Goal: Check status: Check status

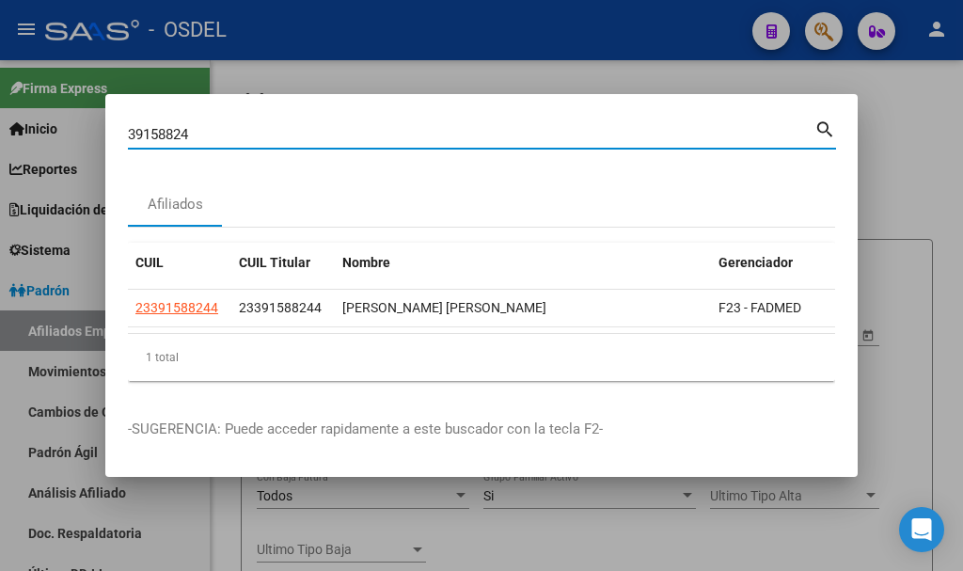
drag, startPoint x: 211, startPoint y: 134, endPoint x: 93, endPoint y: 122, distance: 118.1
click at [93, 122] on div "39158824 Buscar (apellido, dni, cuil, nro traspaso, cuit, obra social) search A…" at bounding box center [481, 285] width 963 height 571
paste input "2023087670"
type input "20230876704"
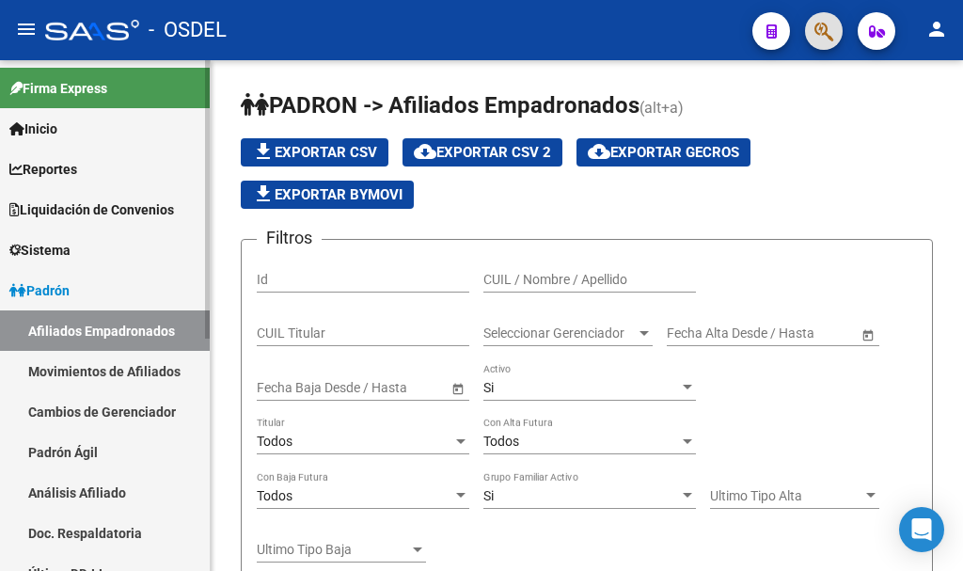
click at [111, 444] on link "Padrón Ágil" at bounding box center [105, 452] width 210 height 40
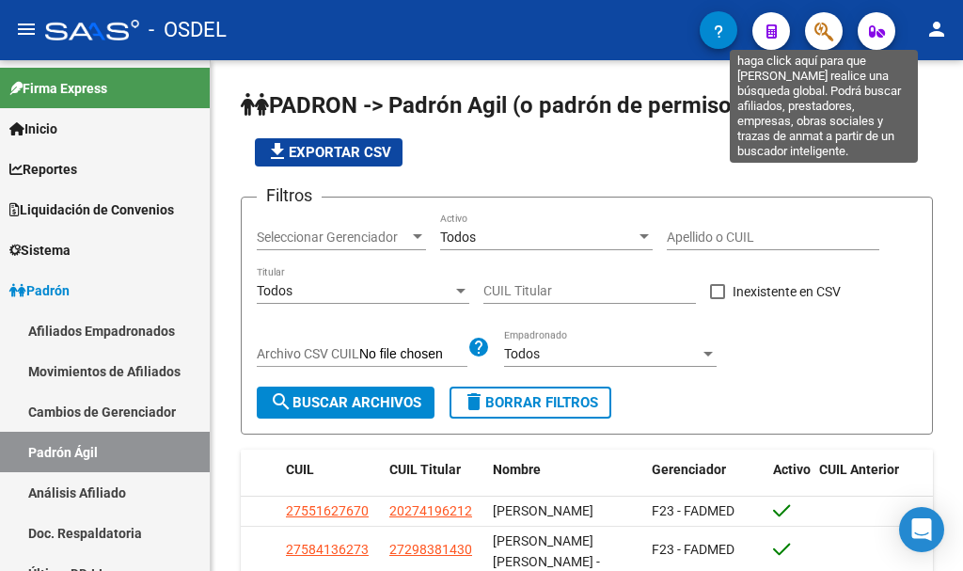
click at [820, 39] on icon "button" at bounding box center [824, 32] width 19 height 22
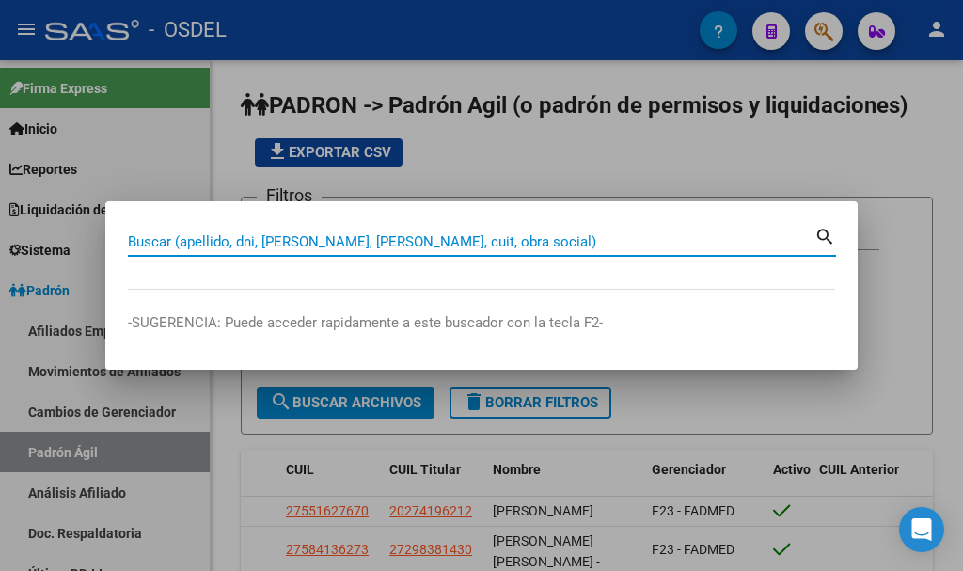
click at [313, 242] on input "Buscar (apellido, dni, [PERSON_NAME], [PERSON_NAME], cuit, obra social)" at bounding box center [471, 241] width 687 height 17
paste input "20230876704"
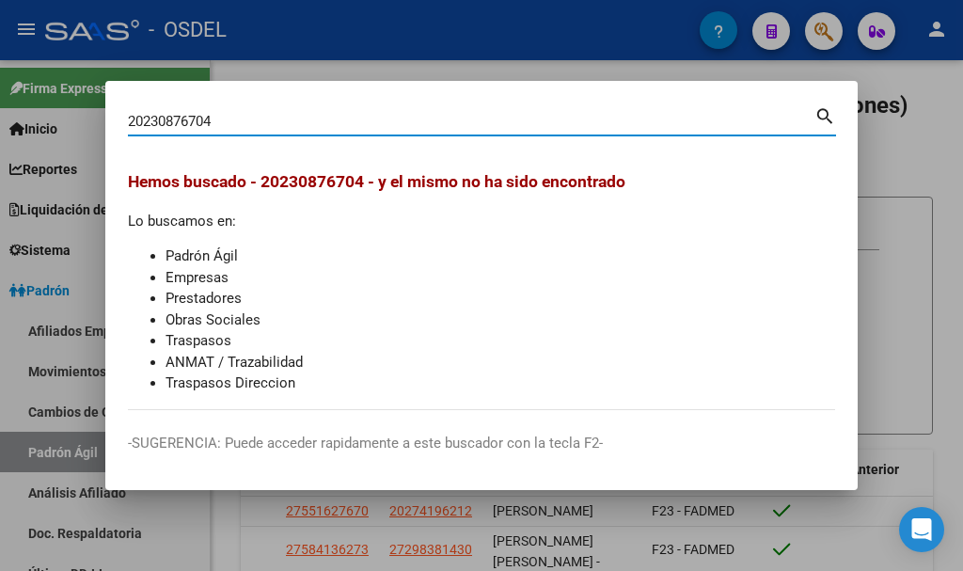
drag, startPoint x: 225, startPoint y: 118, endPoint x: 53, endPoint y: 113, distance: 172.2
click at [53, 113] on div "20230876704 Buscar (apellido, dni, cuil, nro traspaso, cuit, obra social) searc…" at bounding box center [481, 285] width 963 height 571
drag, startPoint x: 222, startPoint y: 123, endPoint x: 184, endPoint y: 123, distance: 37.6
click at [184, 123] on input "20230876704" at bounding box center [471, 121] width 687 height 17
type input "2"
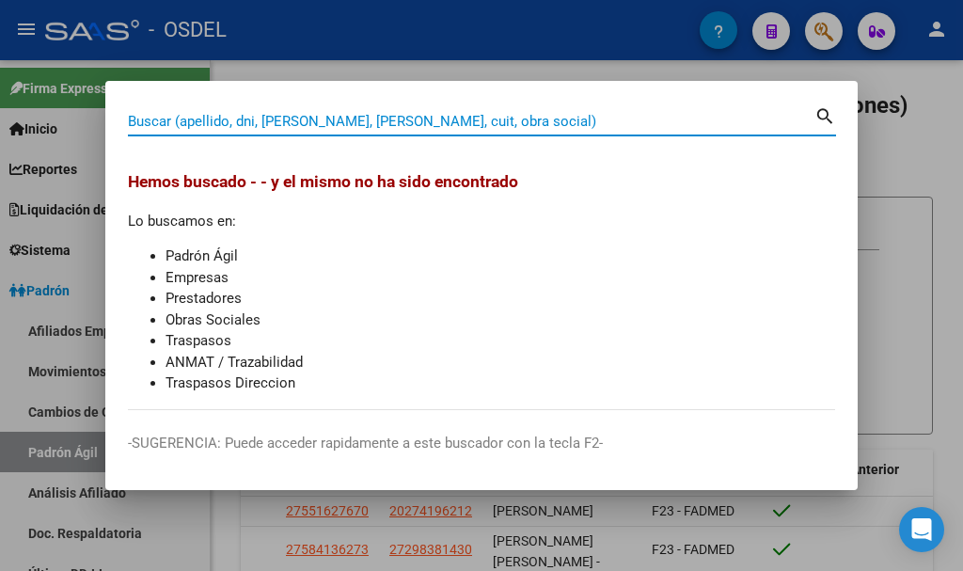
paste input "30734142"
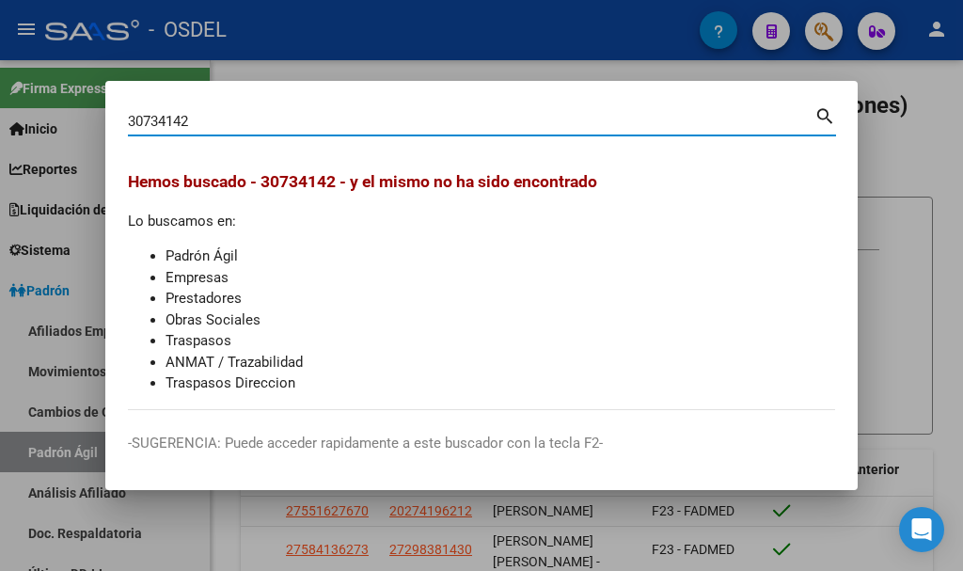
click at [134, 120] on input "30734142" at bounding box center [471, 121] width 687 height 17
type input "30734142"
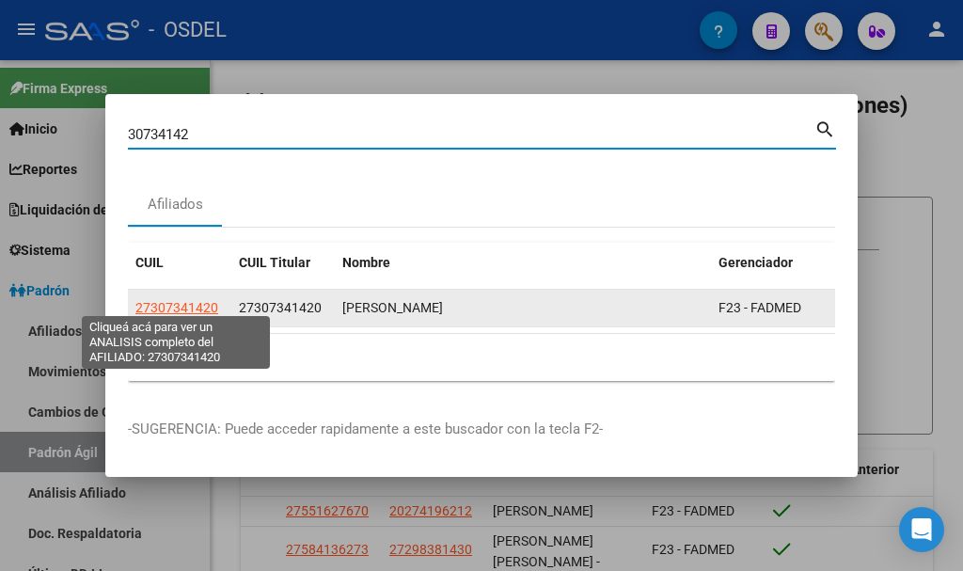
click at [185, 301] on span "27307341420" at bounding box center [176, 307] width 83 height 15
type textarea "27307341420"
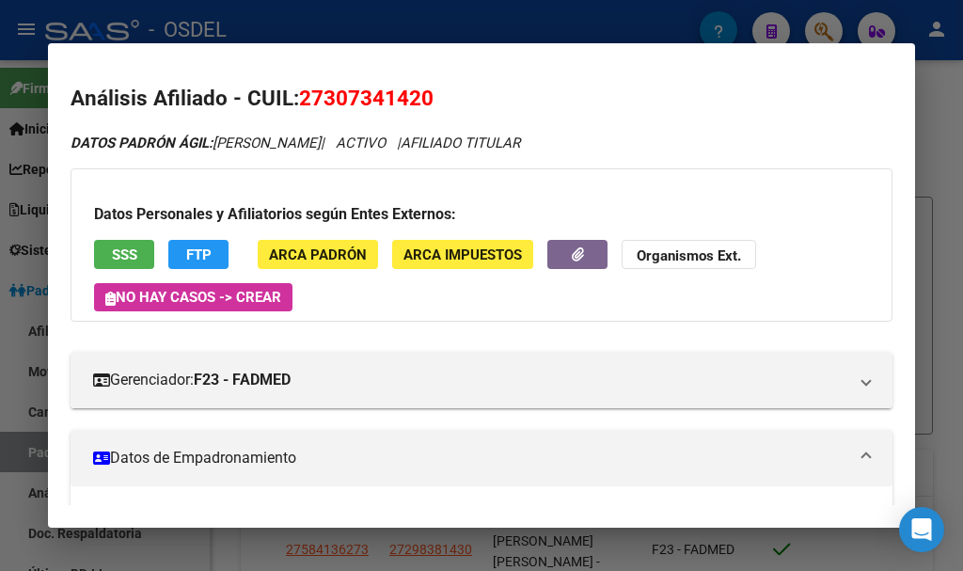
click at [129, 257] on span "SSS" at bounding box center [124, 254] width 25 height 17
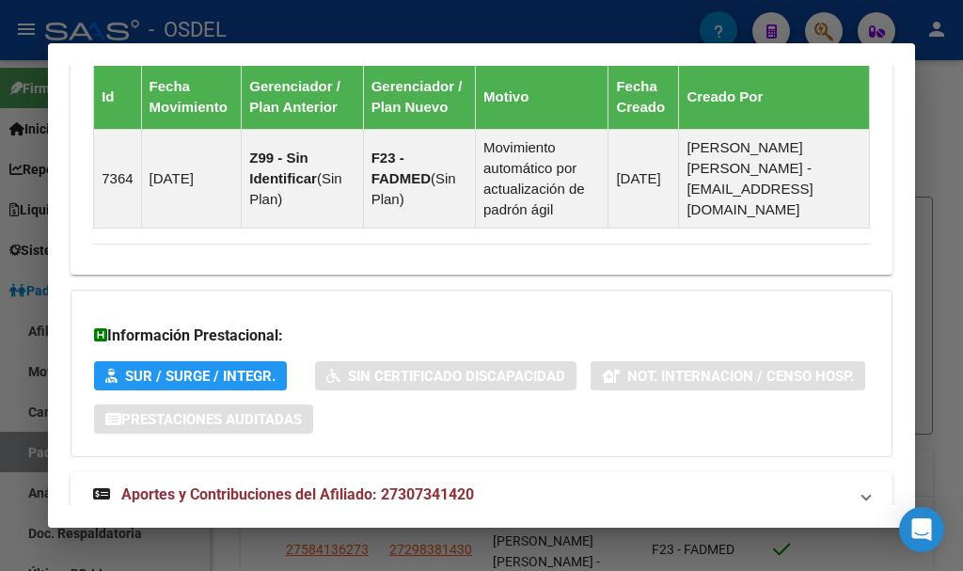
scroll to position [1426, 0]
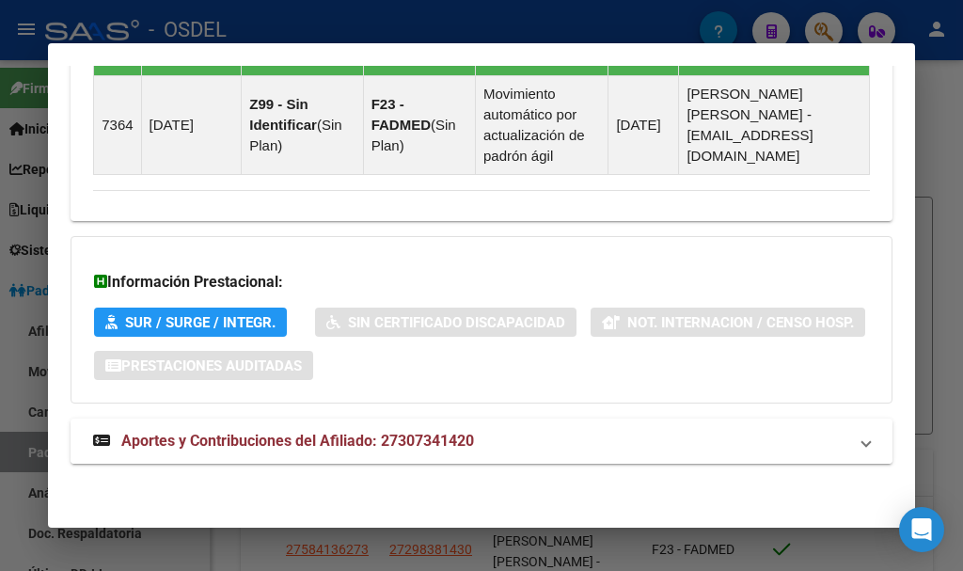
click at [277, 441] on span "Aportes y Contribuciones del Afiliado: 27307341420" at bounding box center [297, 441] width 353 height 18
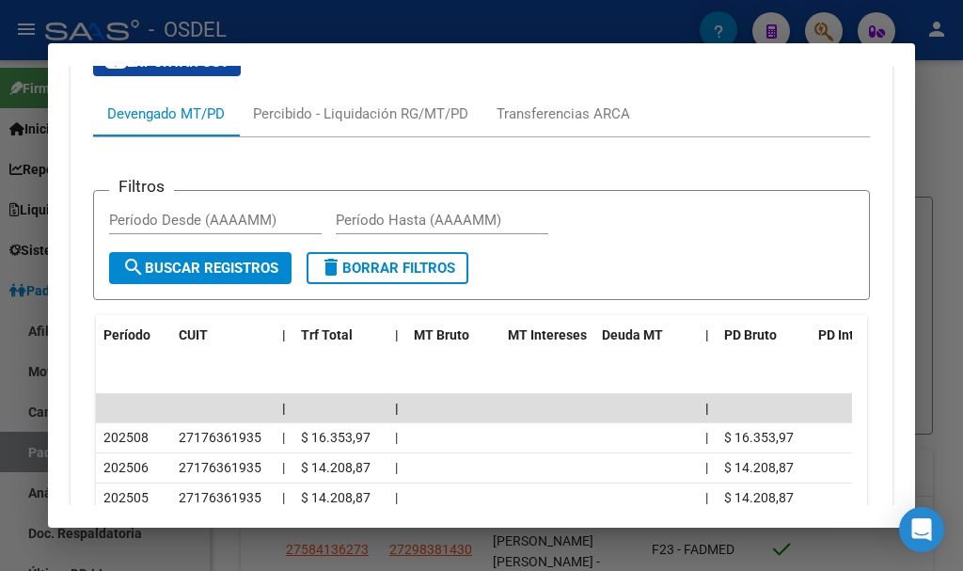
scroll to position [1990, 0]
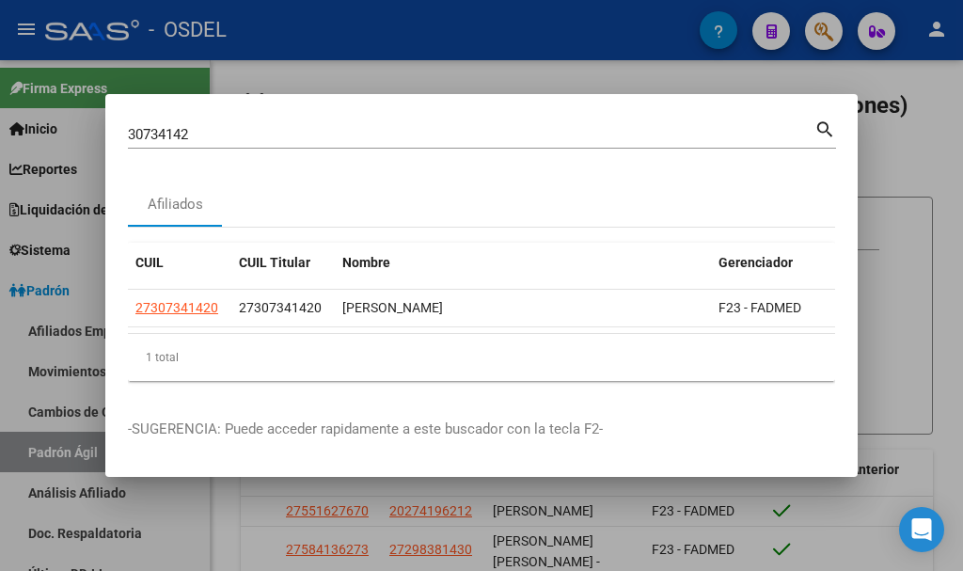
drag, startPoint x: 206, startPoint y: 126, endPoint x: 0, endPoint y: 124, distance: 206.0
click at [0, 124] on div "30734142 Buscar (apellido, dni, cuil, nro traspaso, cuit, obra social) search A…" at bounding box center [481, 285] width 963 height 571
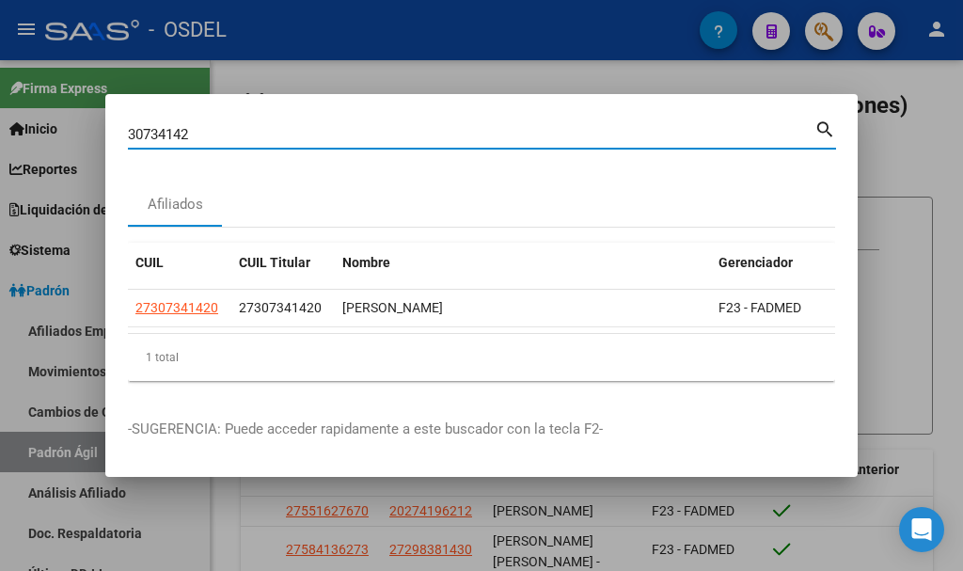
paste input "20372731649"
type input "20372731649"
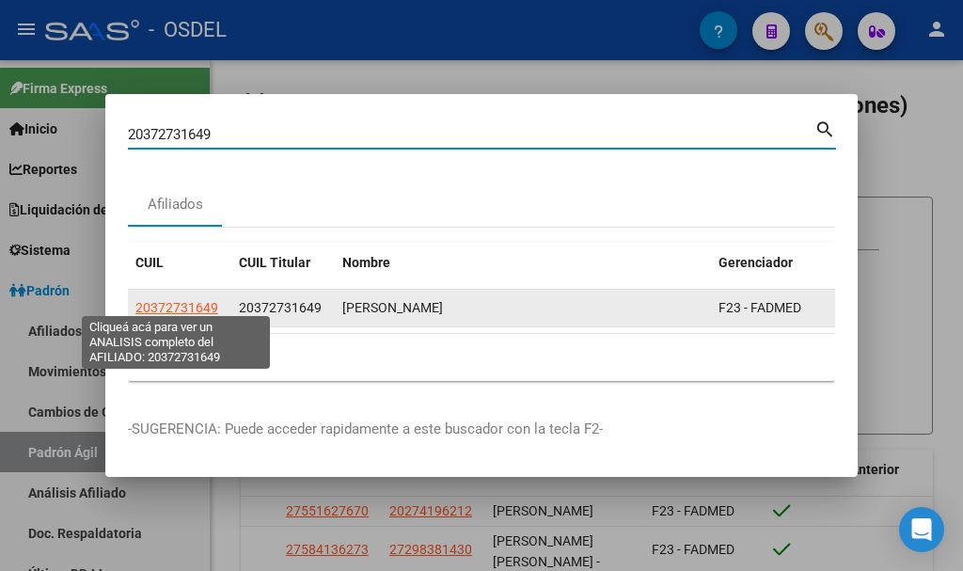
click at [186, 300] on span "20372731649" at bounding box center [176, 307] width 83 height 15
type textarea "20372731649"
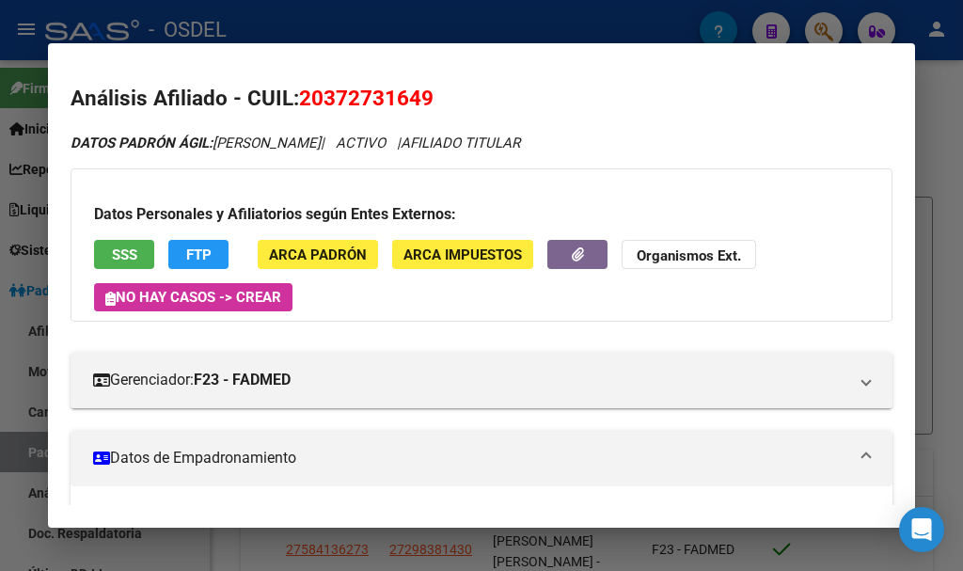
click at [144, 262] on button "SSS" at bounding box center [124, 254] width 60 height 29
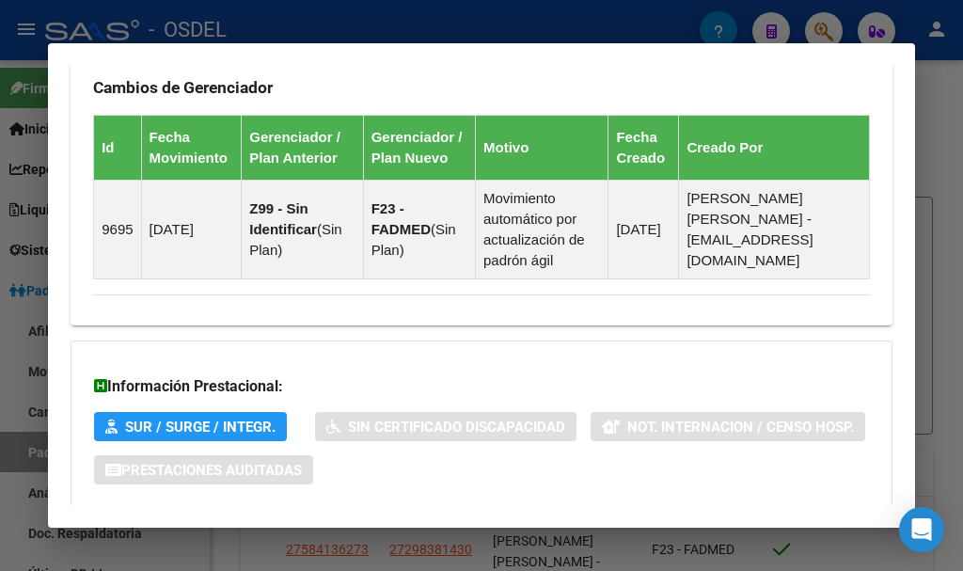
scroll to position [1426, 0]
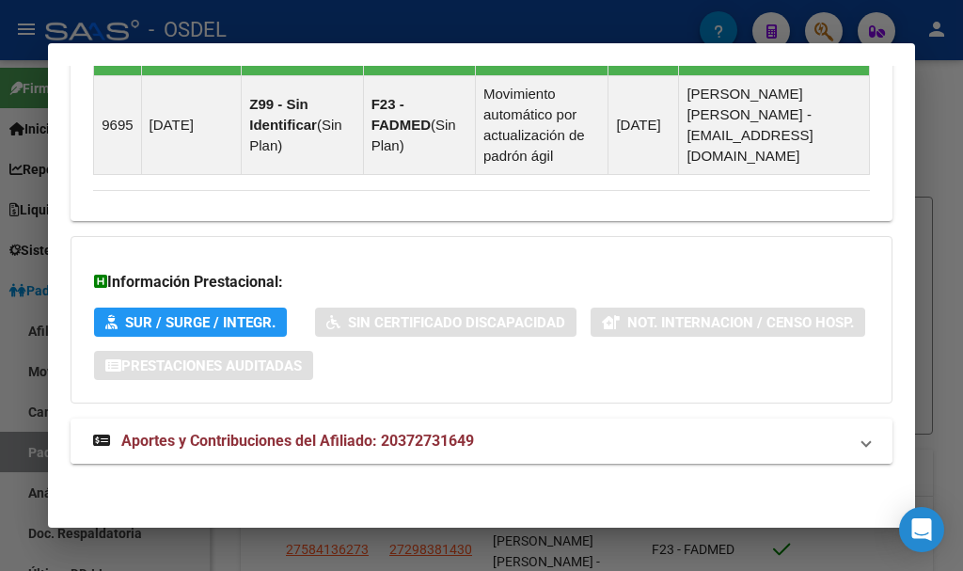
click at [257, 448] on span "Aportes y Contribuciones del Afiliado: 20372731649" at bounding box center [297, 441] width 353 height 18
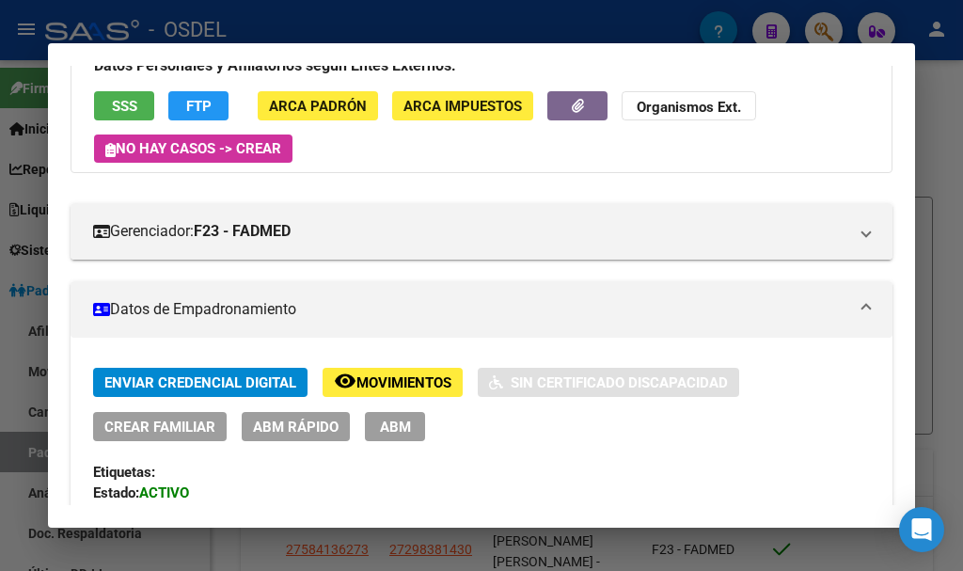
scroll to position [0, 0]
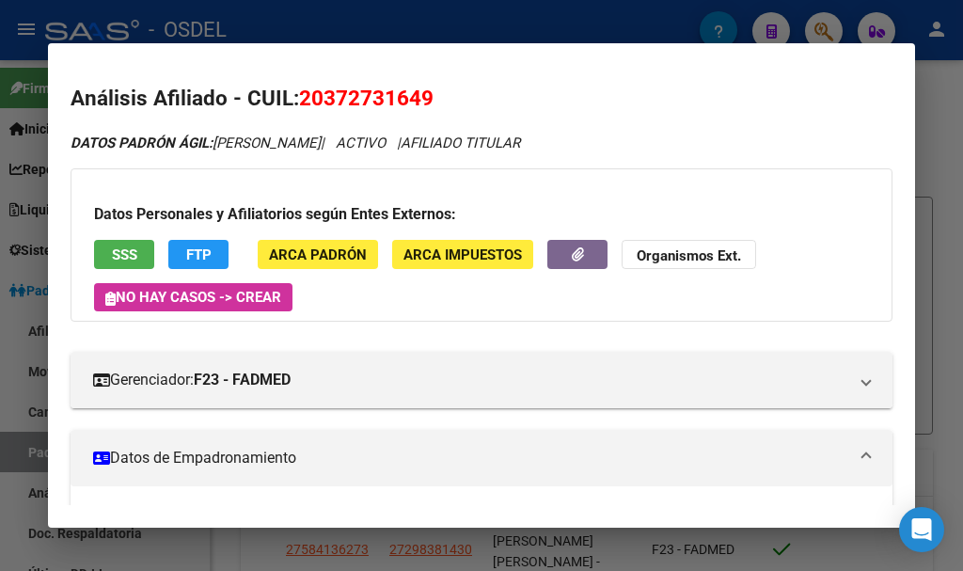
click at [117, 240] on button "SSS" at bounding box center [124, 254] width 60 height 29
